Goal: Information Seeking & Learning: Learn about a topic

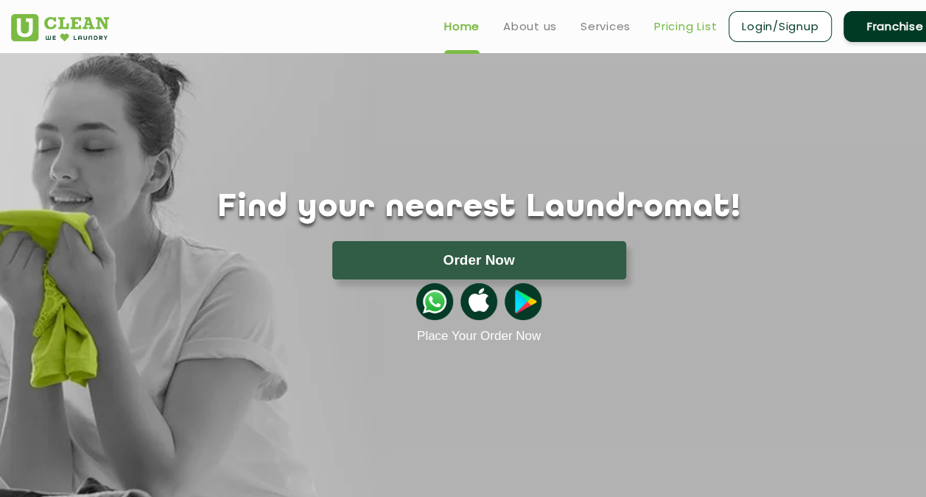
click at [691, 27] on link "Pricing List" at bounding box center [685, 27] width 63 height 18
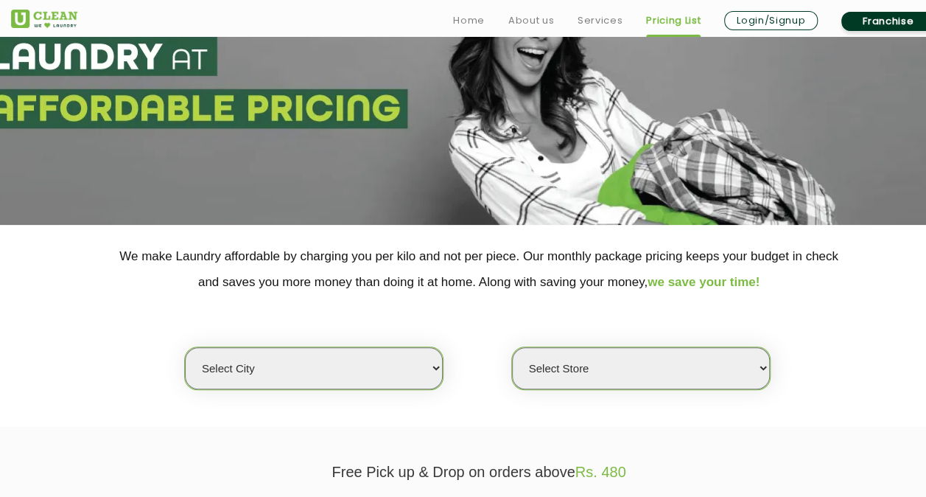
scroll to position [221, 0]
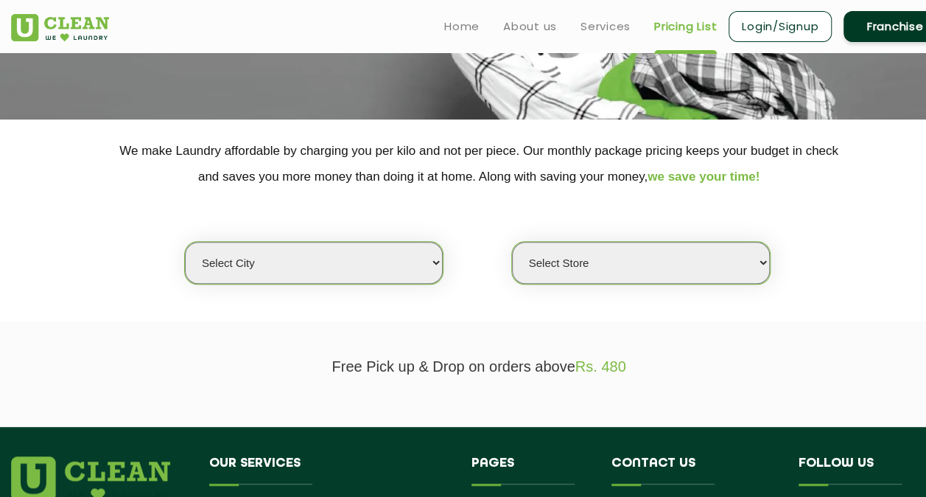
click at [437, 264] on select "Select city Aalo Agartala Agra Ahmedabad Akola Aligarh Alwar - UClean Select Am…" at bounding box center [314, 263] width 258 height 42
select select "18"
click at [185, 242] on select "Select city Aalo Agartala Agra Ahmedabad Akola Aligarh Alwar - UClean Select Am…" at bounding box center [314, 263] width 258 height 42
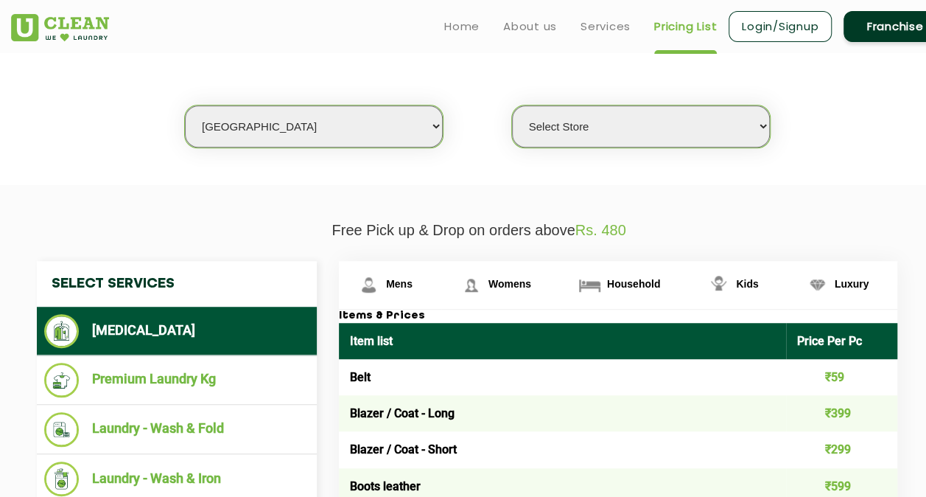
scroll to position [295, 0]
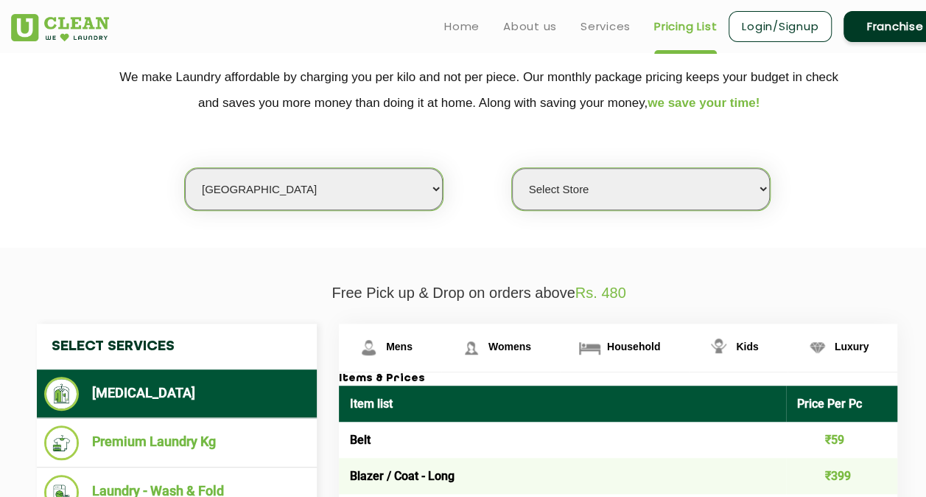
click at [763, 186] on select "Select Store UClean Indirapuram UClean Crossing Republic UClean Raj Nagar Ghazi…" at bounding box center [641, 189] width 258 height 42
select select "307"
click at [512, 168] on select "Select Store UClean Indirapuram UClean Crossing Republic UClean Raj Nagar Ghazi…" at bounding box center [641, 189] width 258 height 42
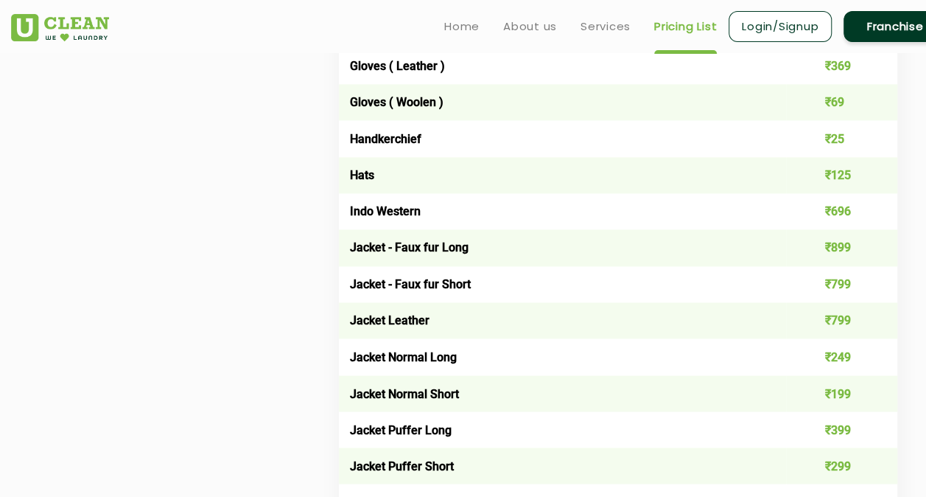
scroll to position [590, 0]
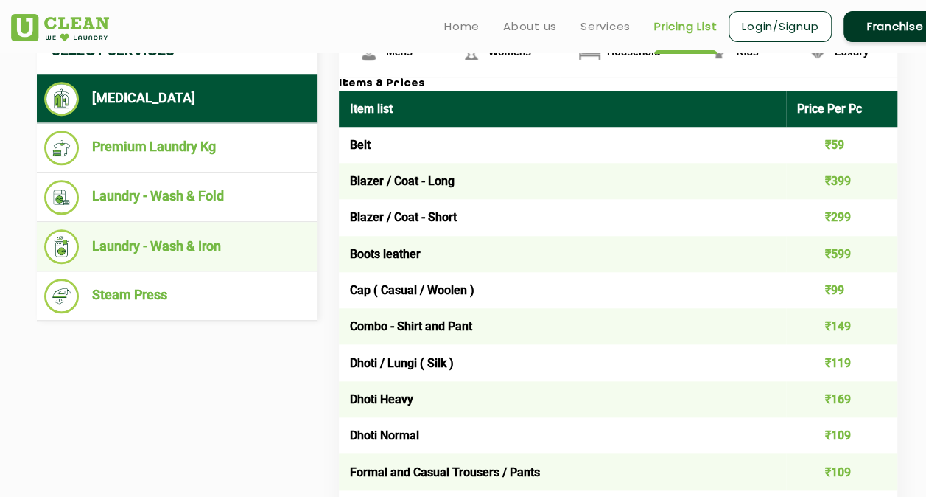
click at [190, 245] on li "Laundry - Wash & Iron" at bounding box center [176, 246] width 265 height 35
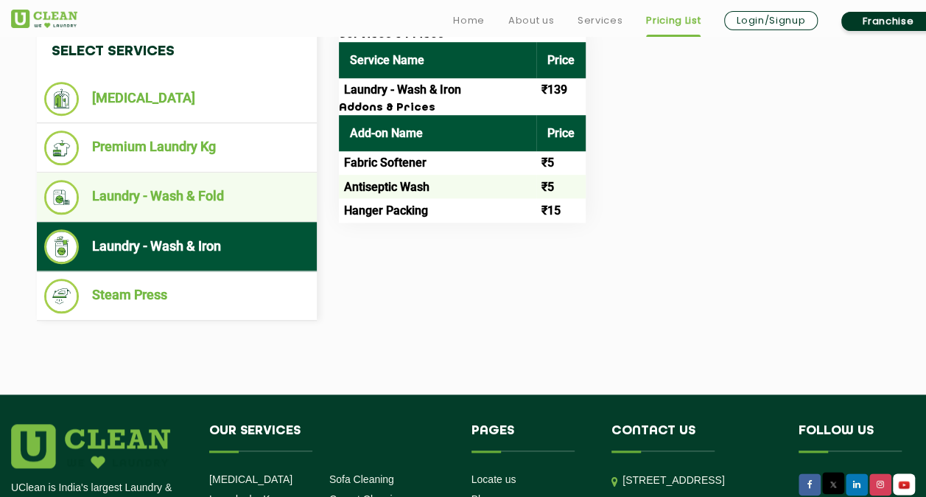
click at [187, 198] on li "Laundry - Wash & Fold" at bounding box center [176, 197] width 265 height 35
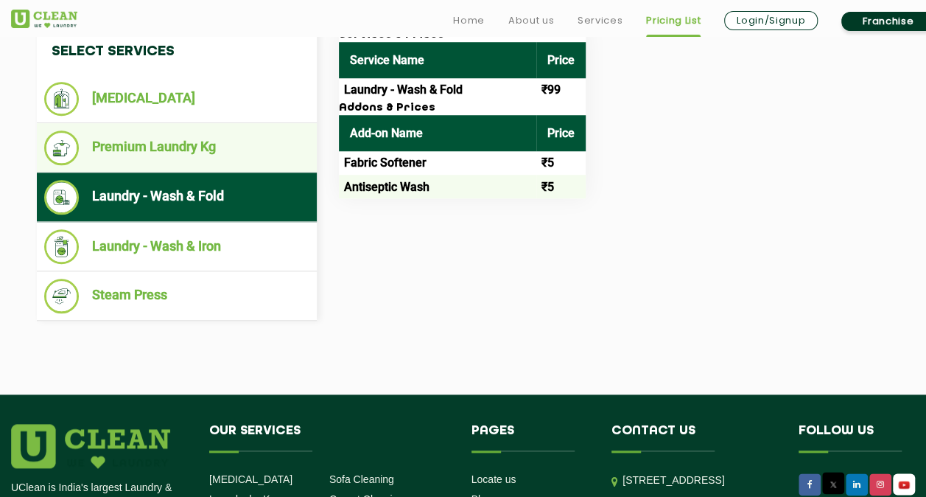
click at [191, 147] on li "Premium Laundry Kg" at bounding box center [176, 147] width 265 height 35
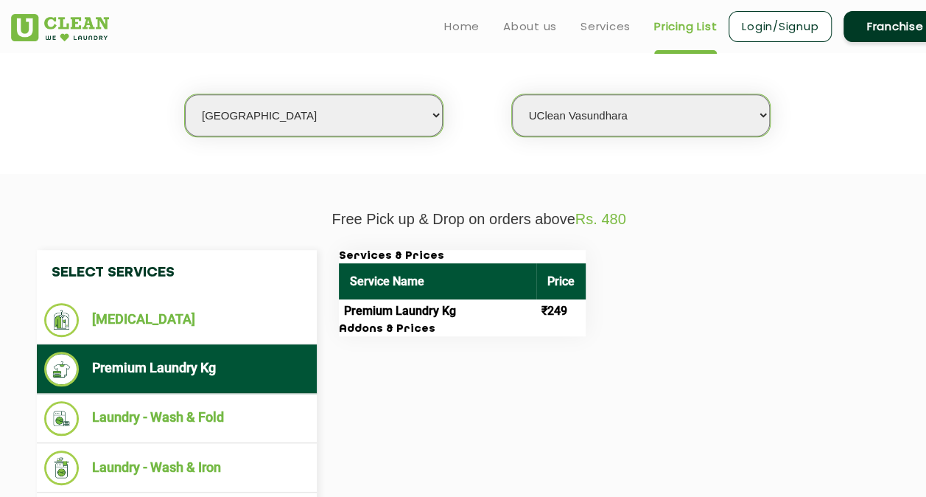
scroll to position [369, 0]
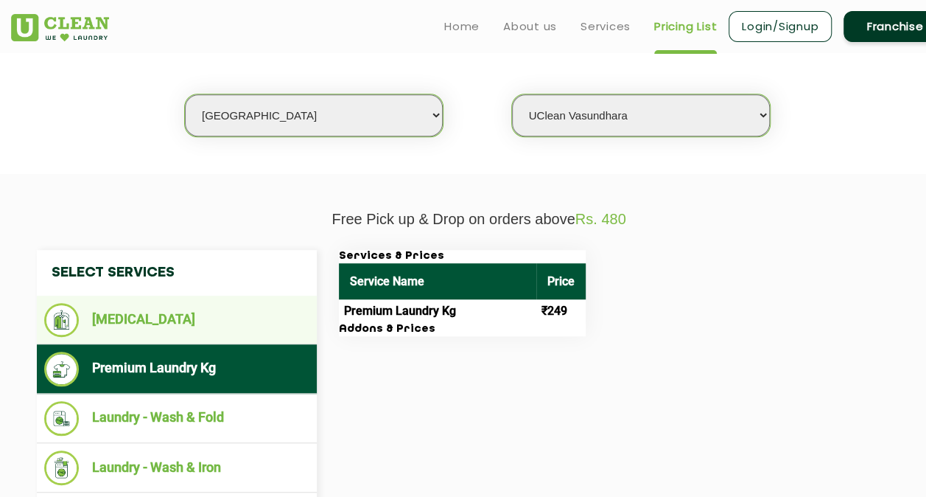
click at [116, 318] on li "[MEDICAL_DATA]" at bounding box center [176, 320] width 265 height 34
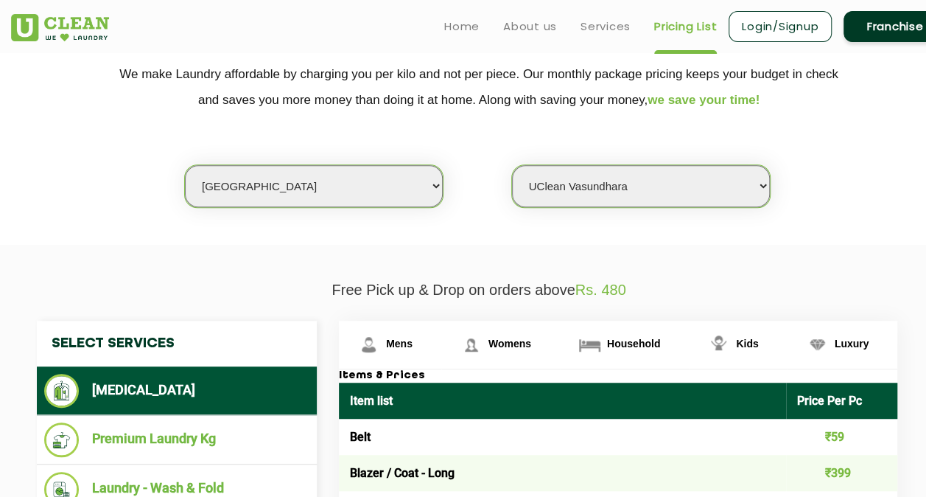
scroll to position [295, 0]
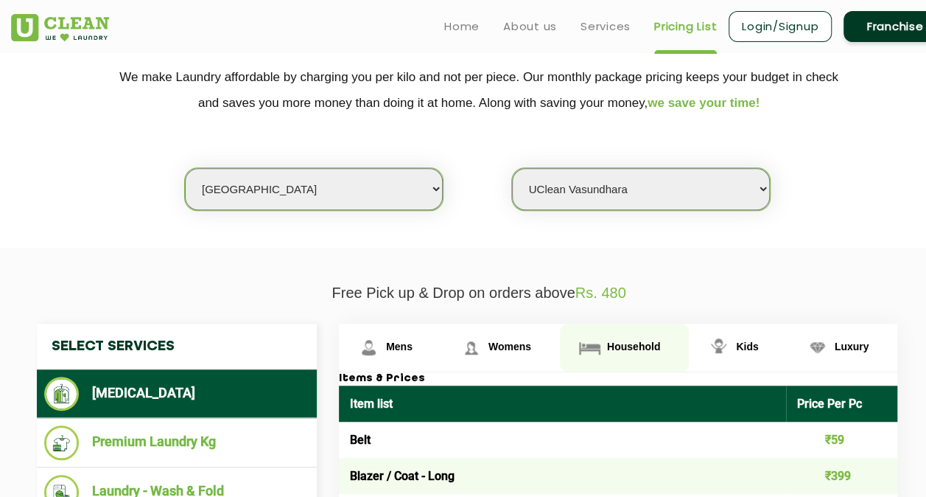
click at [615, 345] on span "Household" at bounding box center [633, 346] width 53 height 12
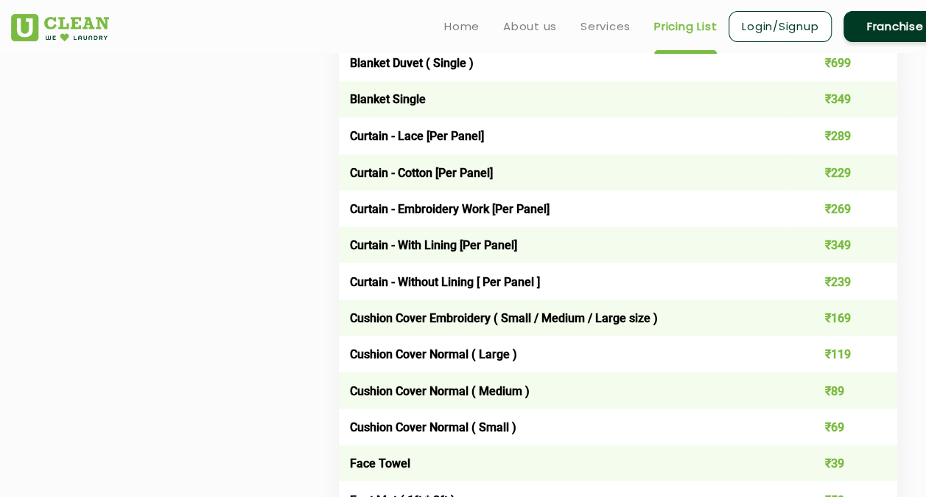
scroll to position [1253, 0]
click at [455, 24] on link "Home" at bounding box center [461, 27] width 35 height 18
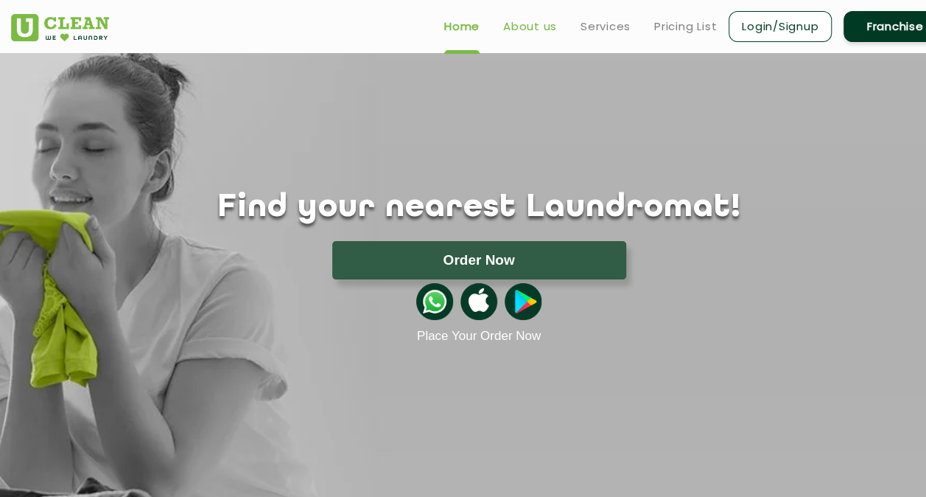
click at [525, 22] on link "About us" at bounding box center [530, 27] width 54 height 18
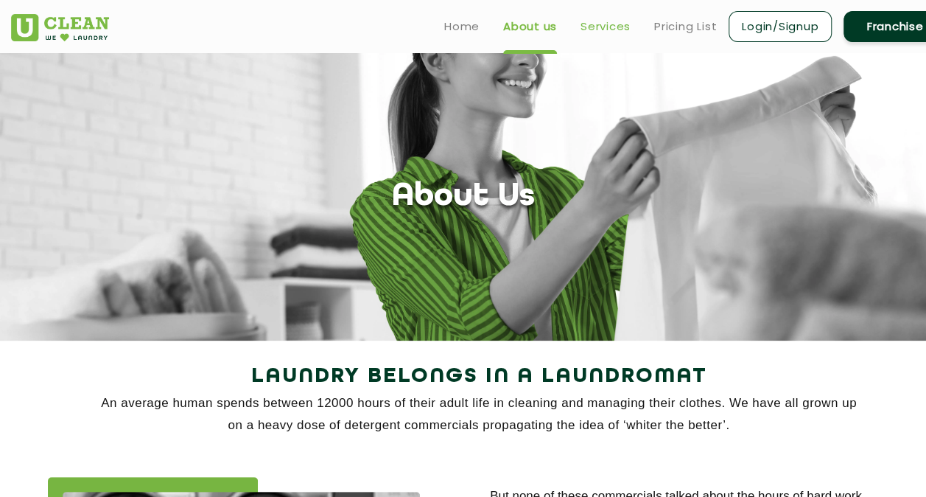
click at [596, 25] on link "Services" at bounding box center [606, 27] width 50 height 18
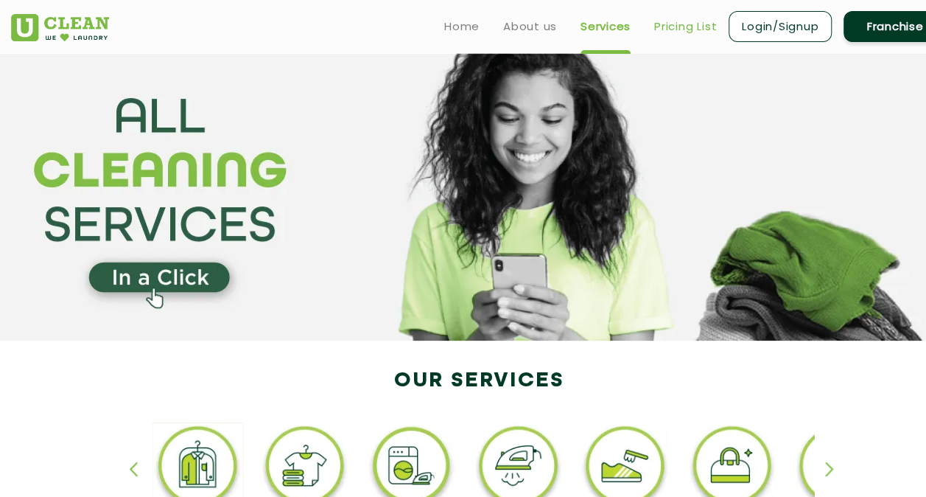
click at [694, 29] on link "Pricing List" at bounding box center [685, 27] width 63 height 18
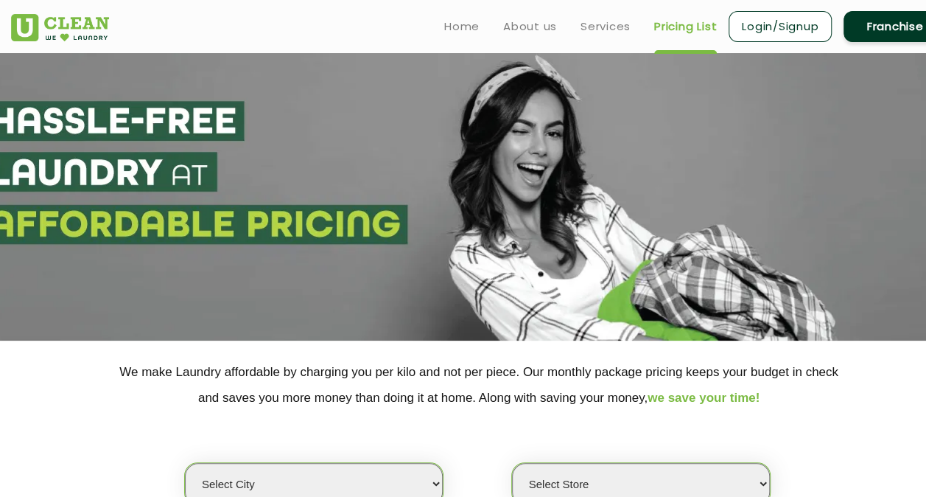
click at [893, 27] on link "Franchise" at bounding box center [895, 26] width 103 height 31
